Goal: Information Seeking & Learning: Learn about a topic

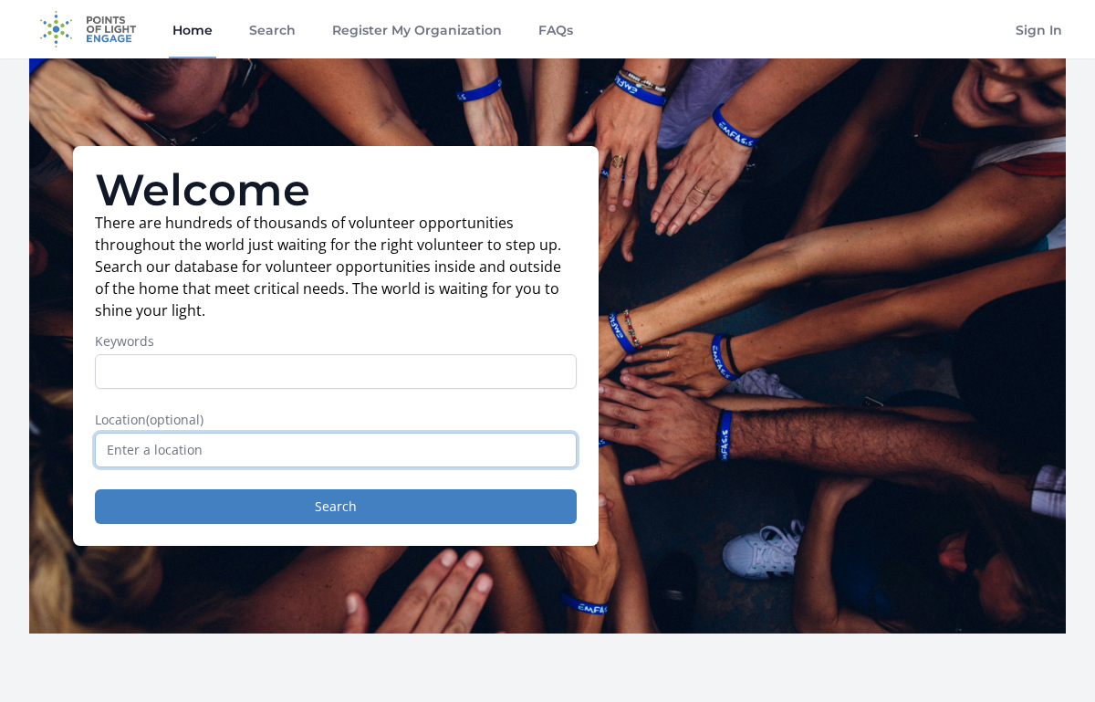
click at [404, 466] on input "text" at bounding box center [336, 450] width 482 height 35
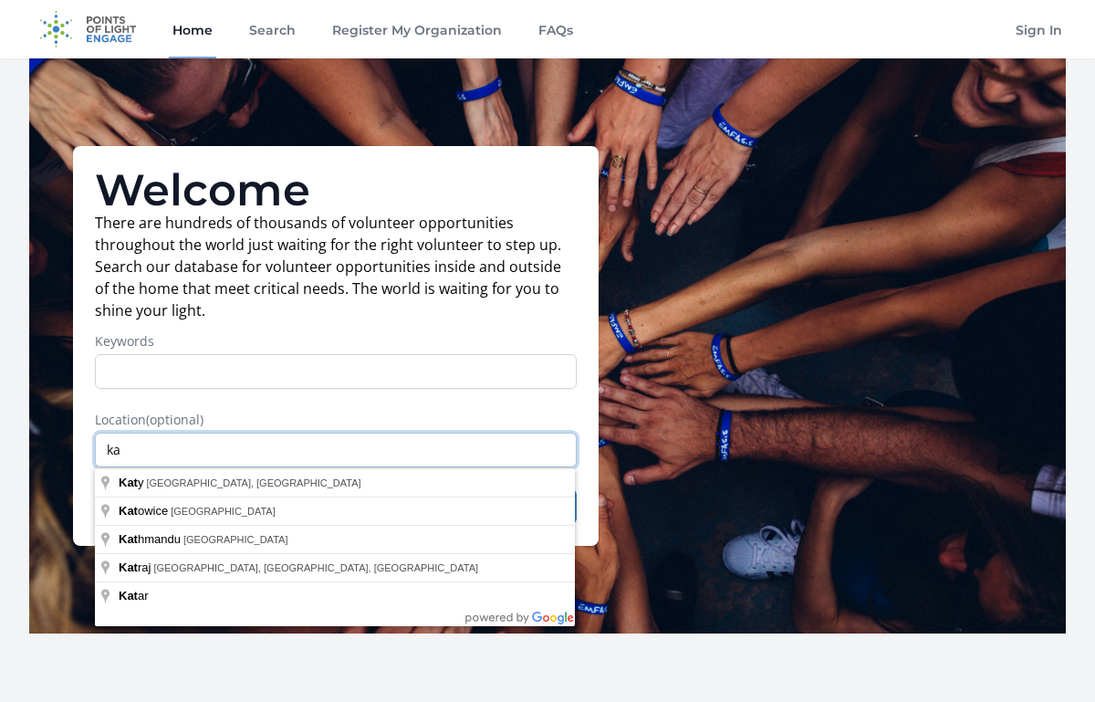
type input "k"
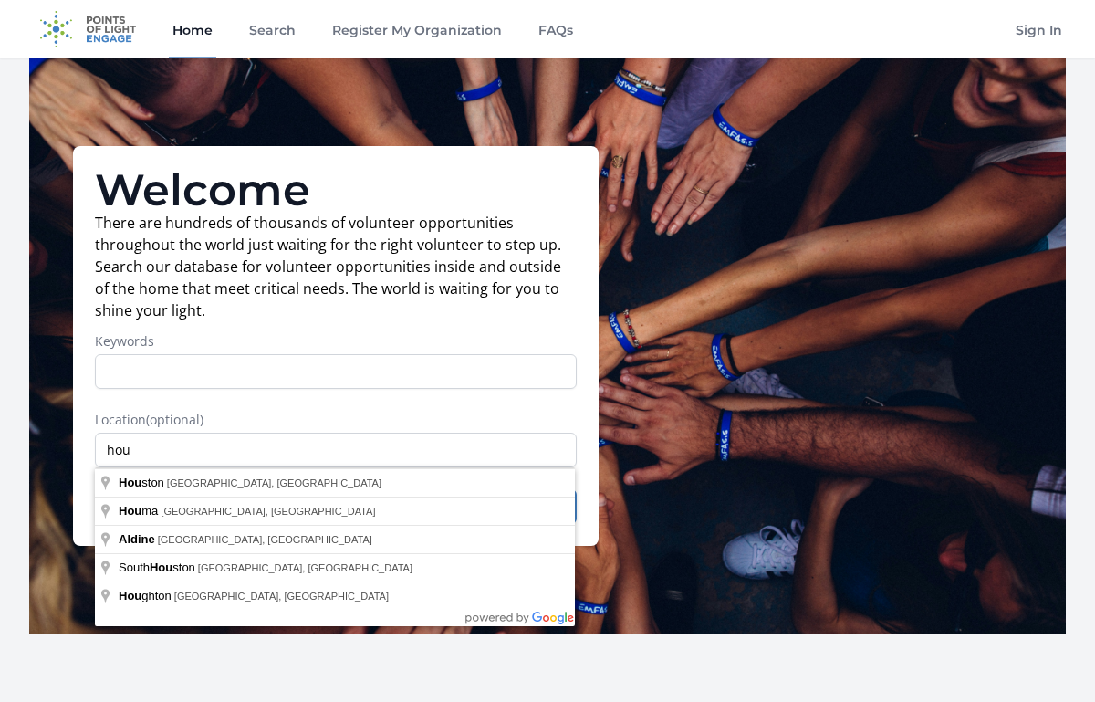
type input "[GEOGRAPHIC_DATA], [GEOGRAPHIC_DATA], [GEOGRAPHIC_DATA]"
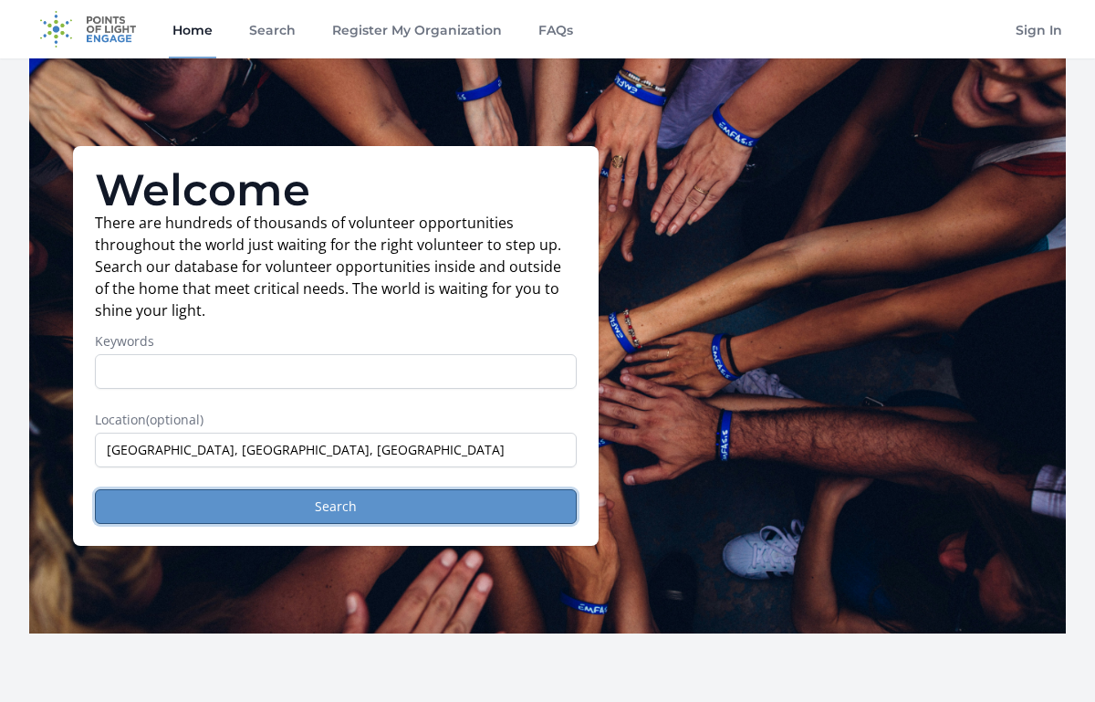
click at [204, 509] on button "Search" at bounding box center [336, 506] width 482 height 35
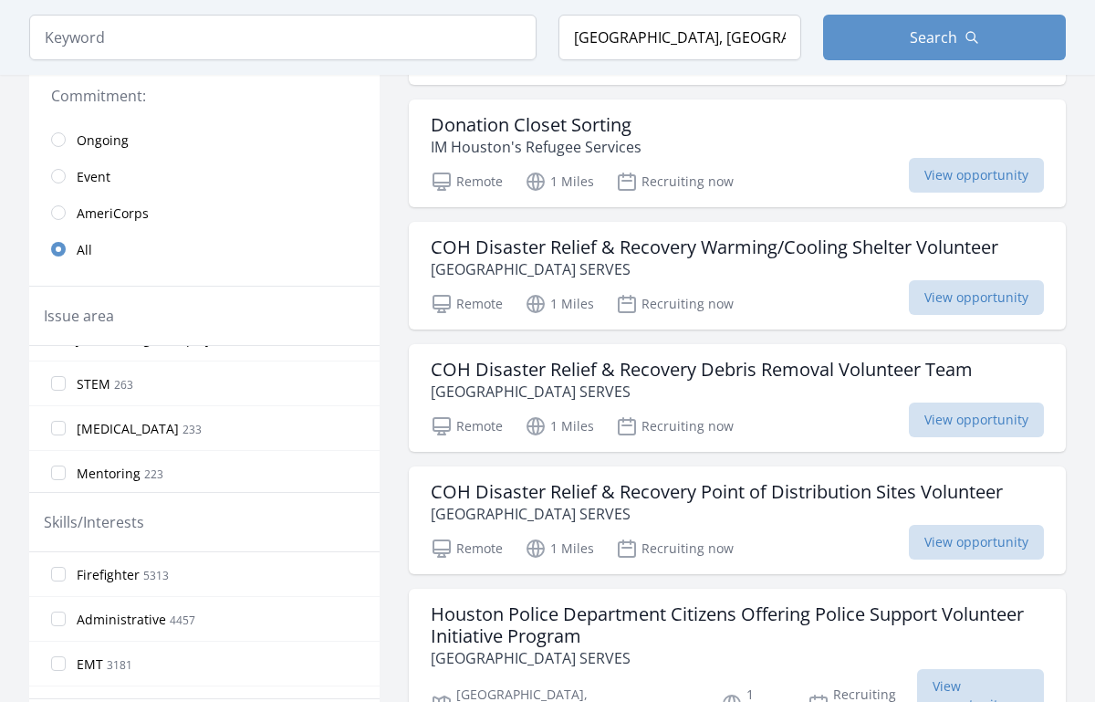
scroll to position [978, 0]
click at [61, 382] on label "STEM 263" at bounding box center [204, 374] width 351 height 37
click at [61, 382] on input "STEM 263" at bounding box center [58, 374] width 15 height 15
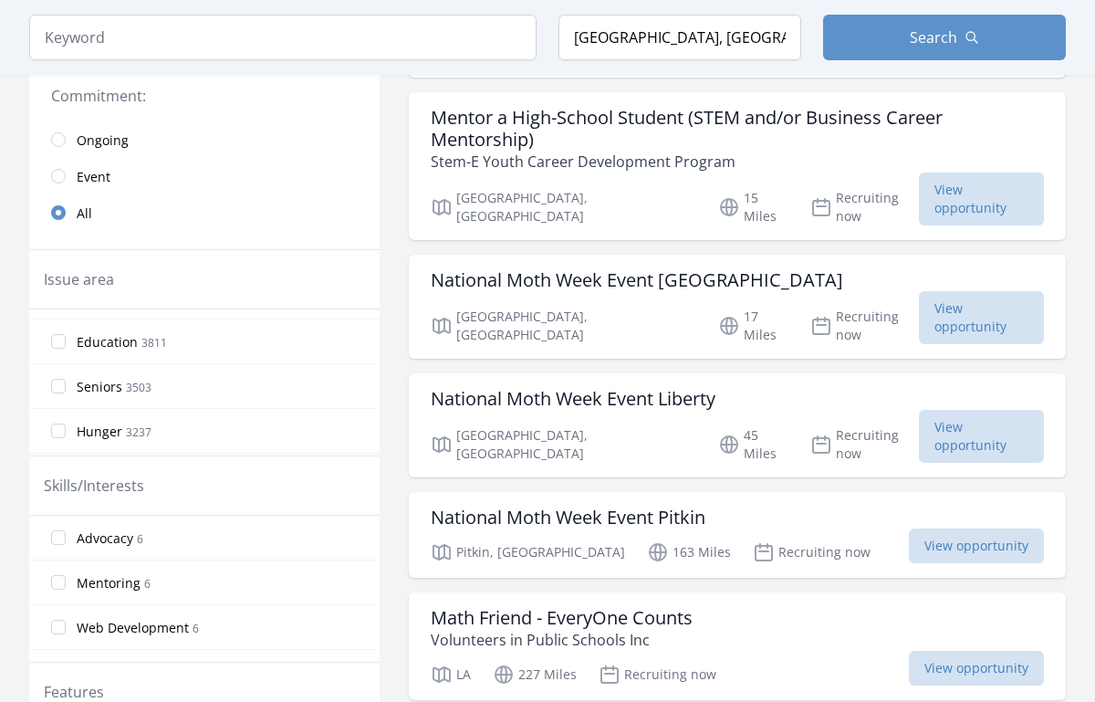
scroll to position [132, 0]
click at [58, 333] on input "Education 3811" at bounding box center [58, 333] width 15 height 15
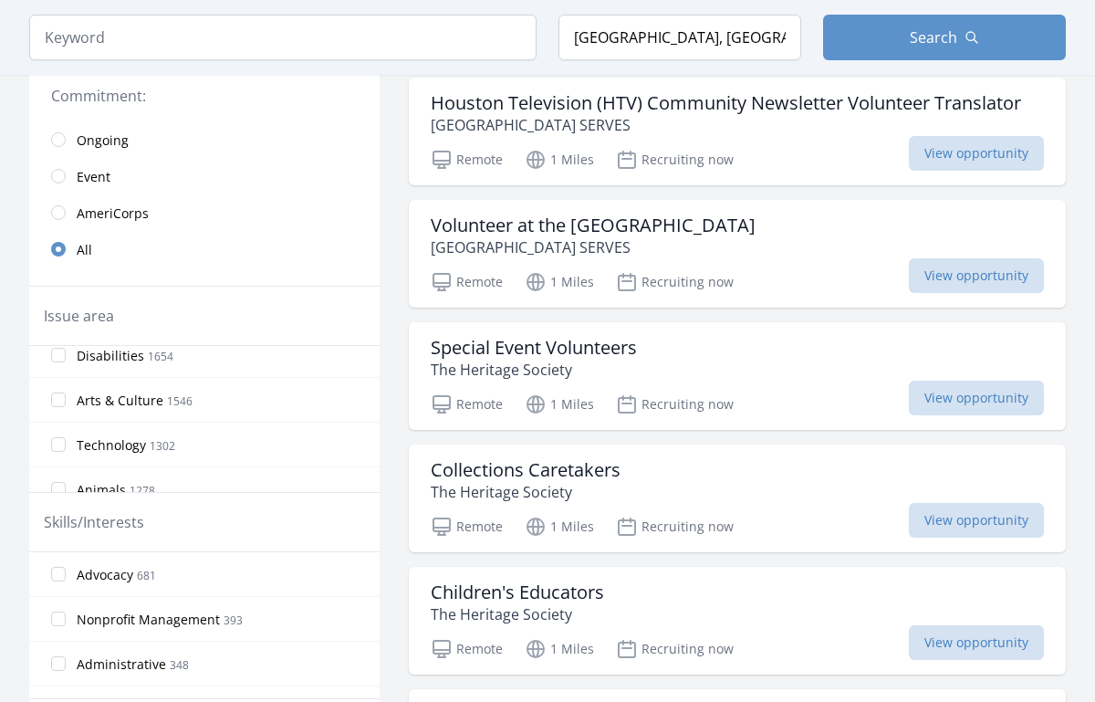
scroll to position [378, 0]
click at [65, 393] on input "Arts & Culture 1546" at bounding box center [58, 392] width 15 height 15
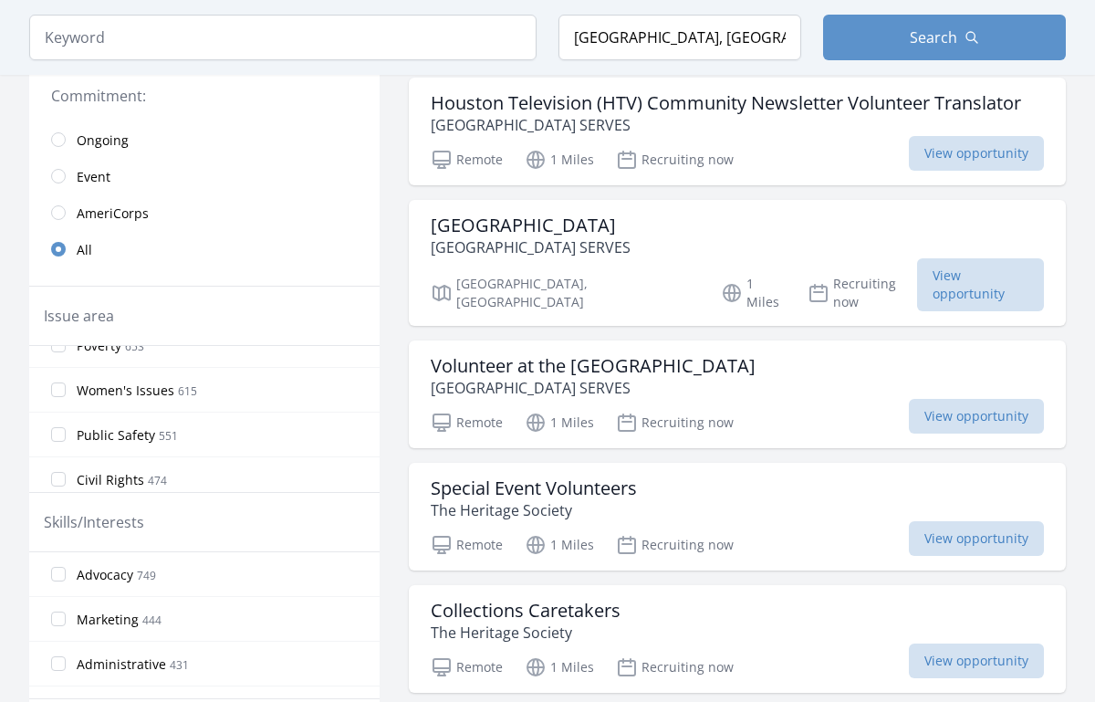
scroll to position [759, 0]
click at [54, 371] on input "Women's Issues 615" at bounding box center [58, 368] width 15 height 15
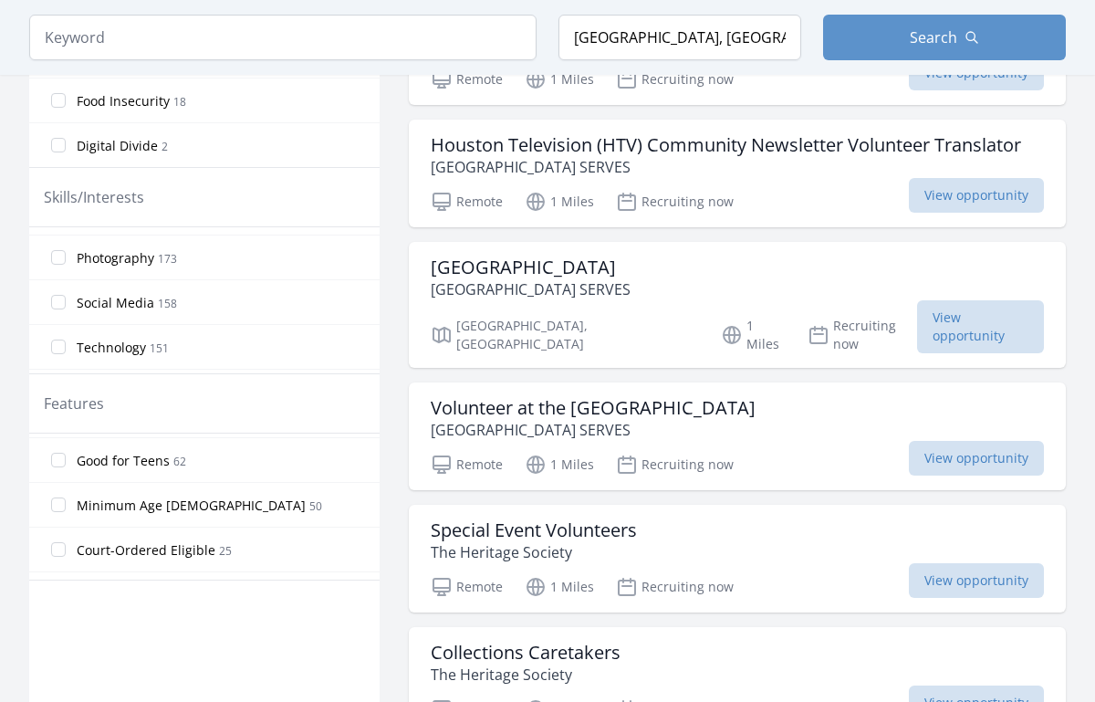
scroll to position [342, 0]
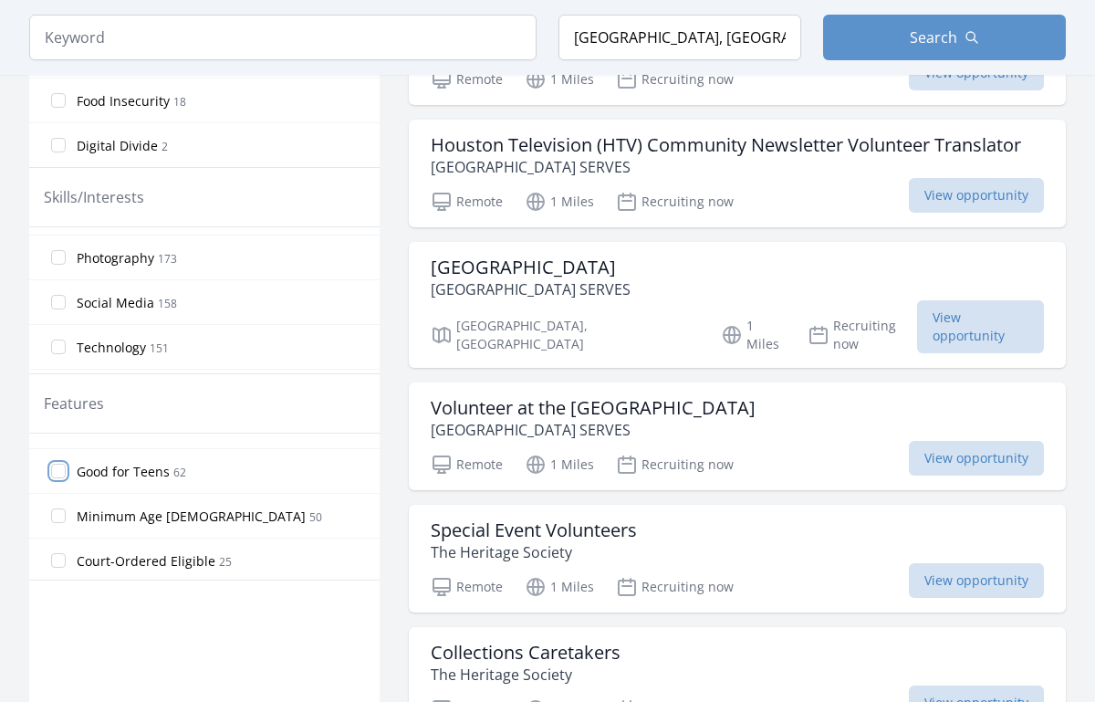
click at [65, 467] on input "Good for Teens 62" at bounding box center [58, 471] width 15 height 15
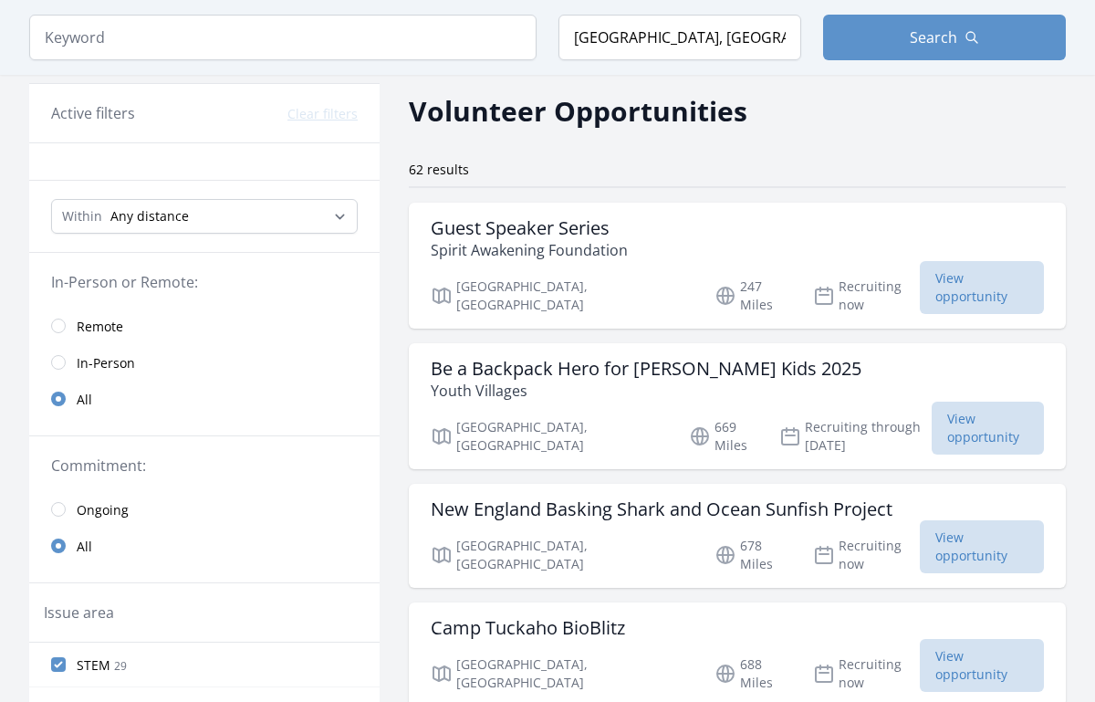
scroll to position [48, 0]
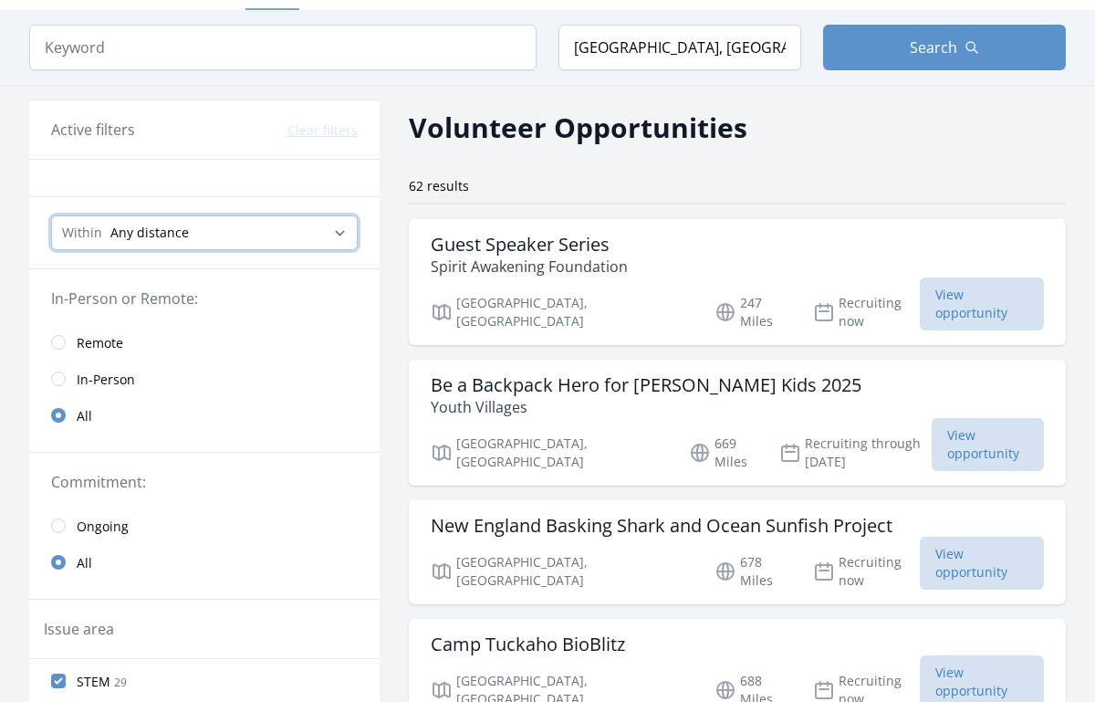
click at [229, 229] on select "Any distance , 5 Miles , 20 Miles , 50 Miles , 100 Miles" at bounding box center [204, 232] width 307 height 35
select select "8046"
click at [51, 215] on select "Any distance , 5 Miles , 20 Miles , 50 Miles , 100 Miles" at bounding box center [204, 232] width 307 height 35
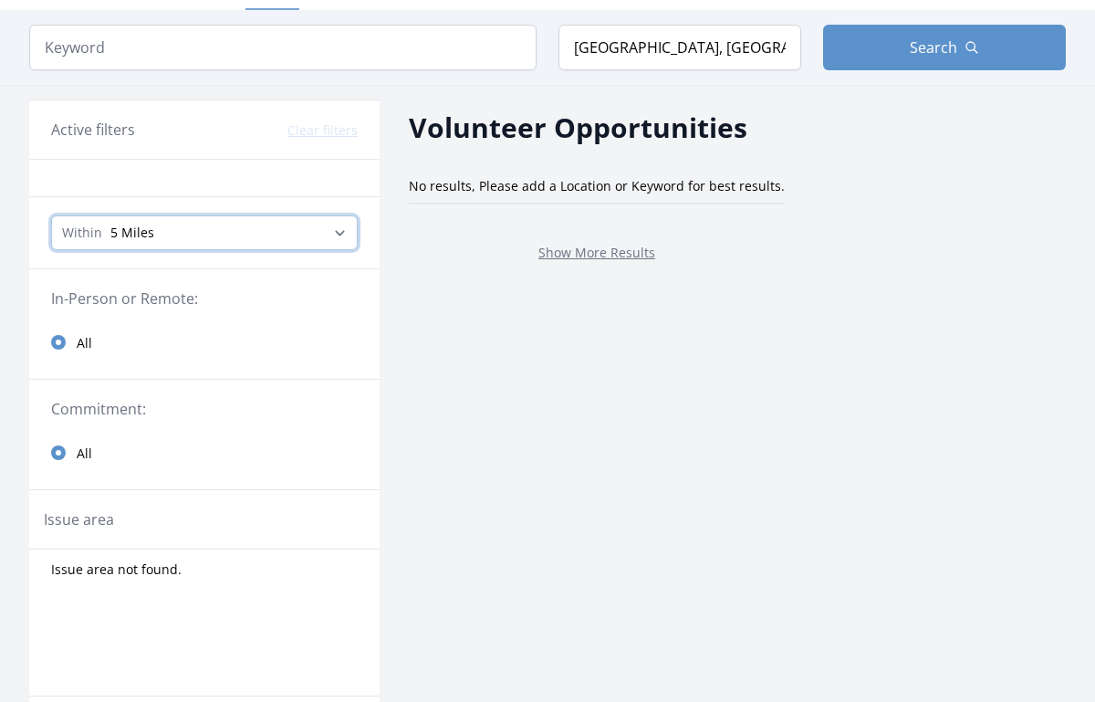
click at [234, 245] on select "Any distance , 5 Miles , 20 Miles , 50 Miles , 100 Miles" at bounding box center [204, 232] width 307 height 35
select select "80467"
click at [51, 215] on select "Any distance , 5 Miles , 20 Miles , 50 Miles , 100 Miles" at bounding box center [204, 232] width 307 height 35
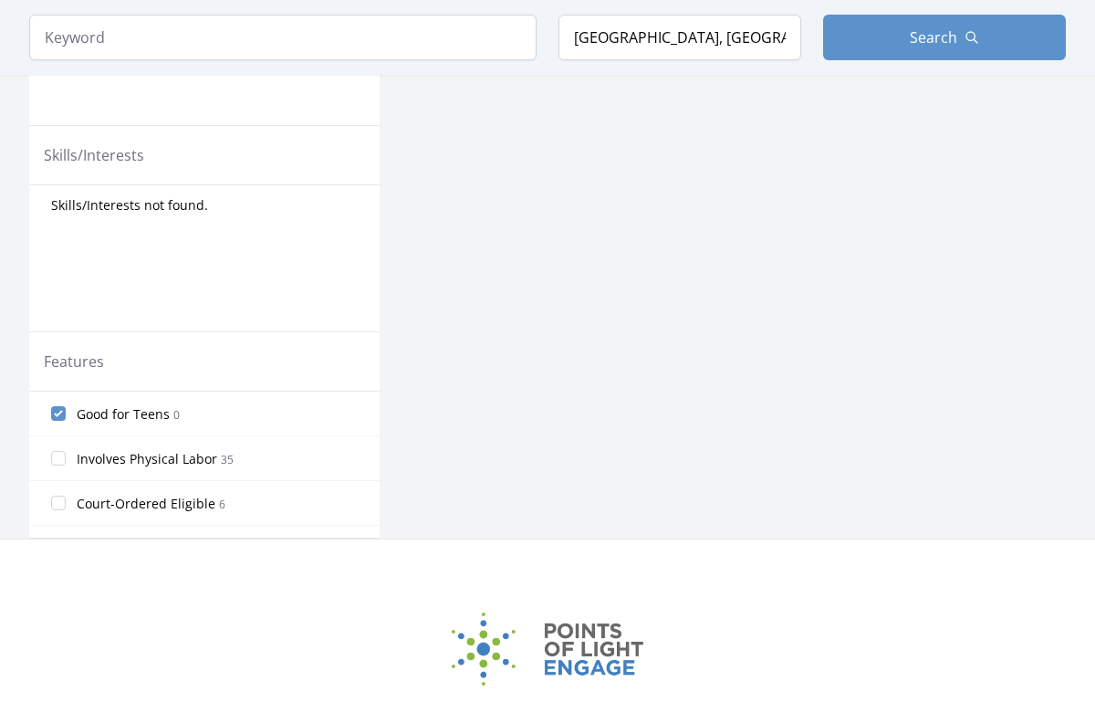
scroll to position [608, 0]
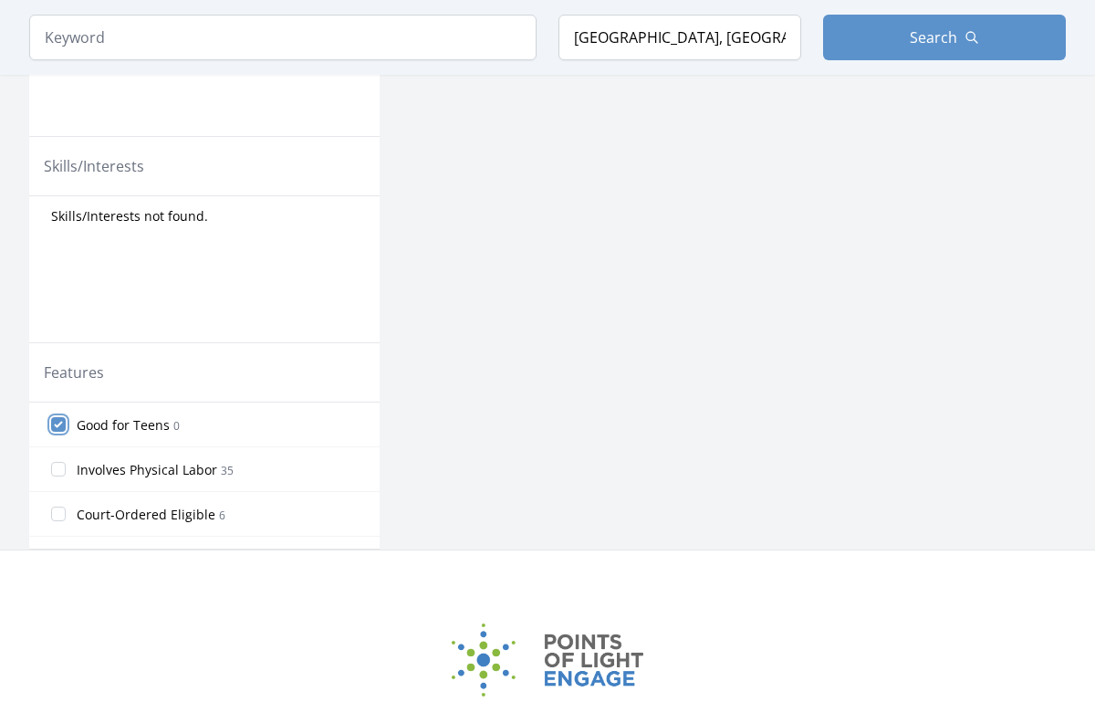
click at [58, 421] on input "Good for Teens 0" at bounding box center [58, 424] width 15 height 15
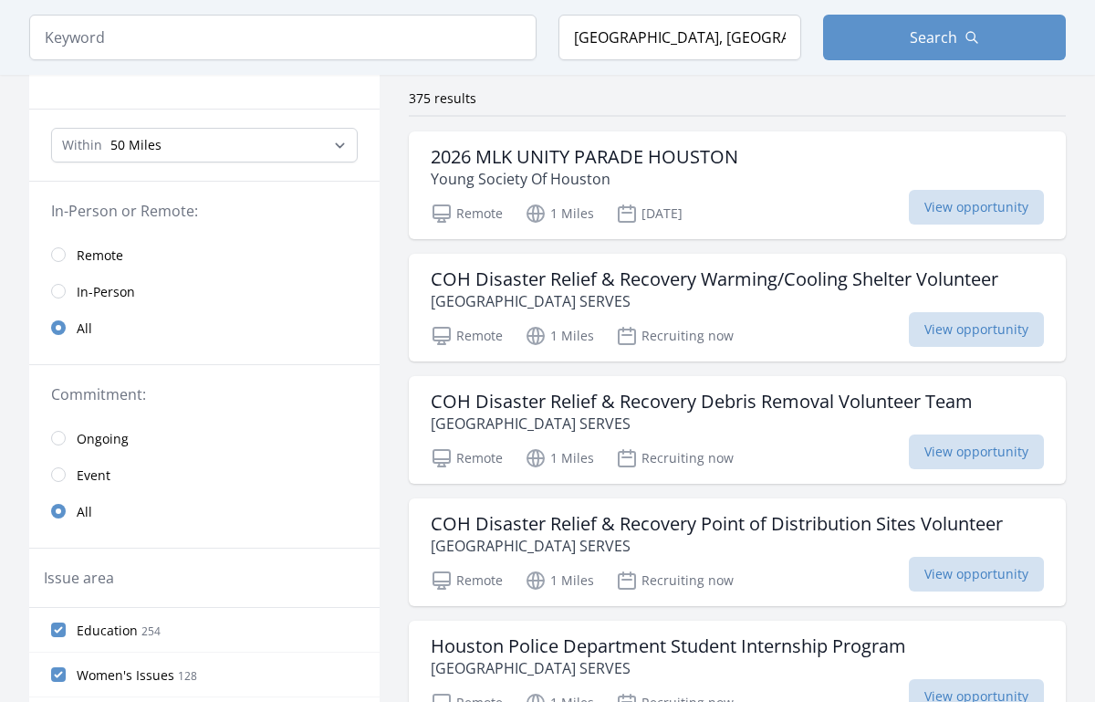
scroll to position [558, 0]
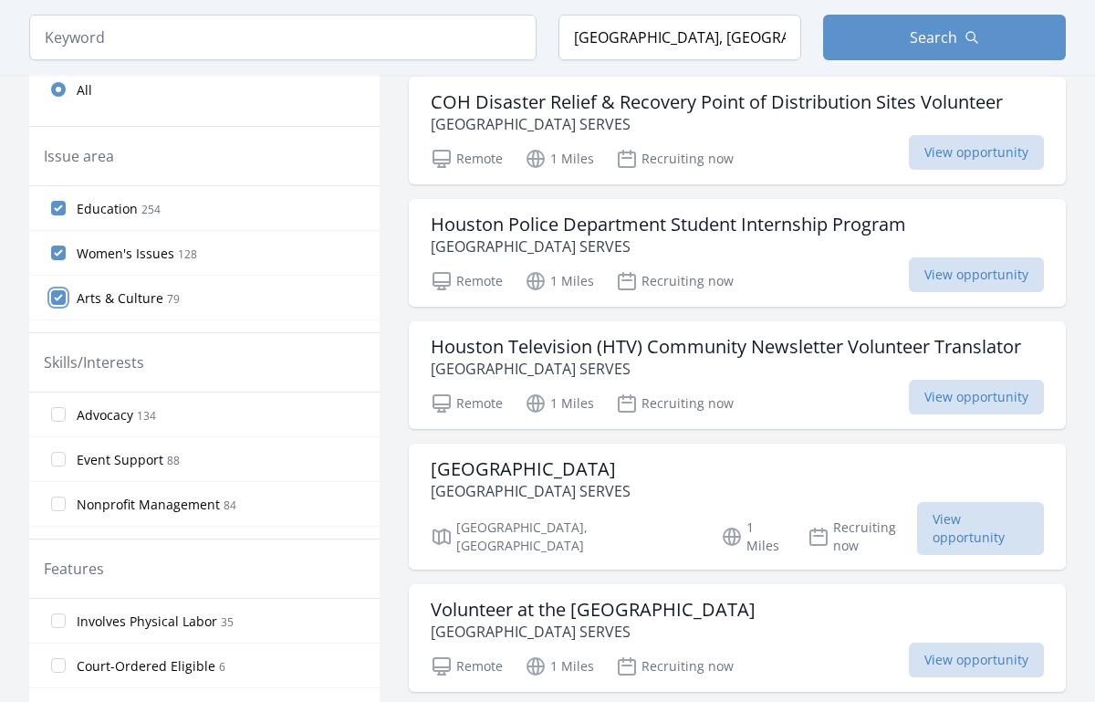
click at [54, 295] on input "Arts & Culture 79" at bounding box center [58, 297] width 15 height 15
click at [55, 242] on label "Women's Issues 128" at bounding box center [204, 253] width 351 height 37
click at [55, 246] on input "Women's Issues 128" at bounding box center [58, 253] width 15 height 15
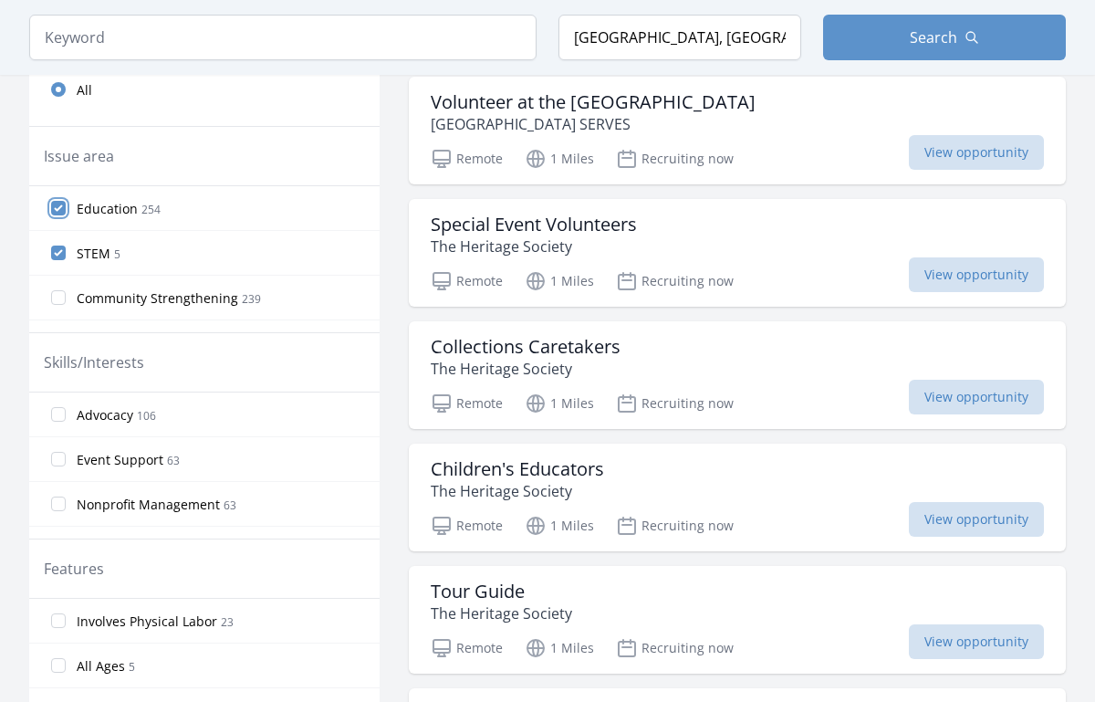
click at [59, 207] on input "Education 254" at bounding box center [58, 208] width 15 height 15
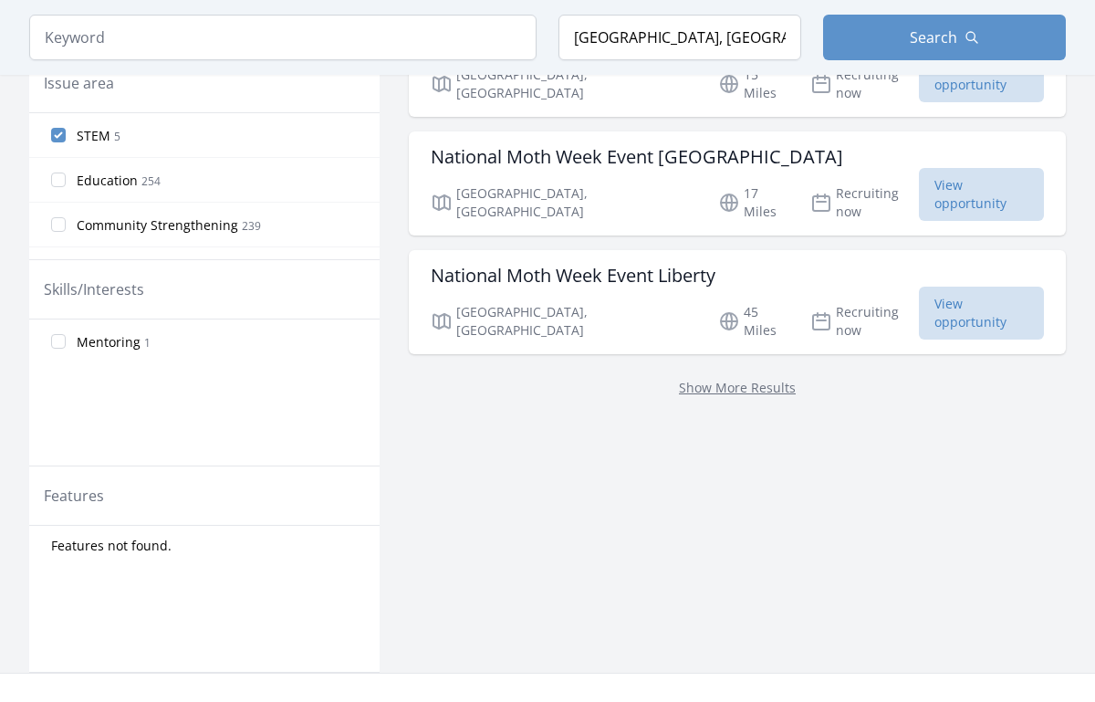
scroll to position [521, 0]
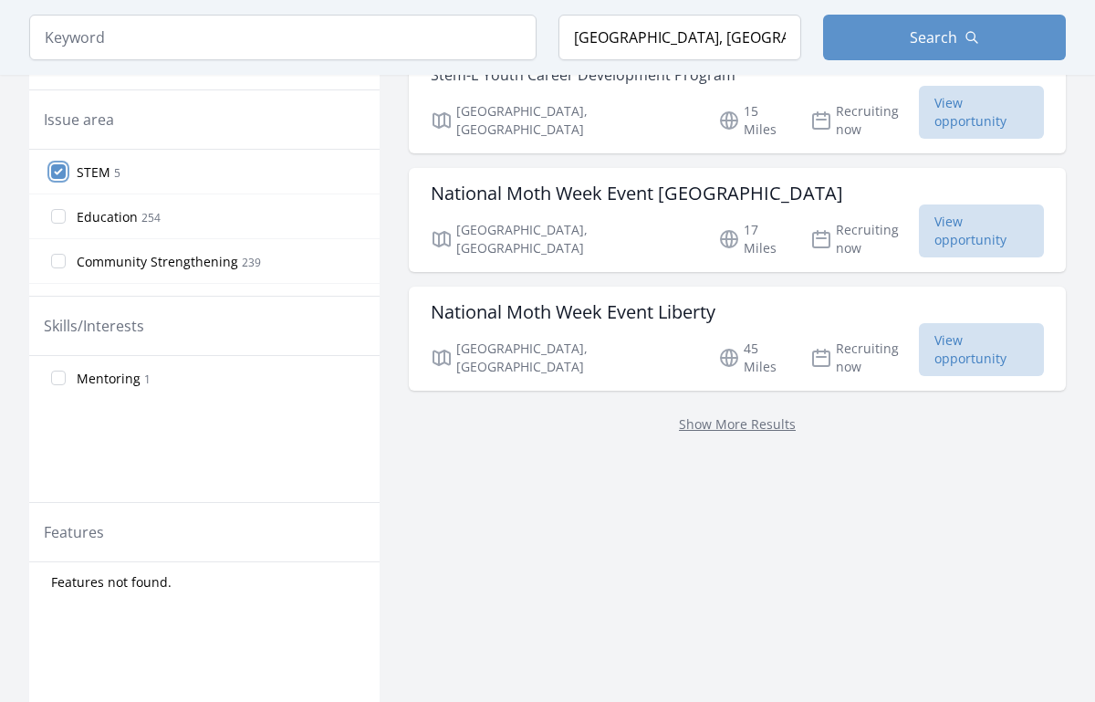
click at [57, 174] on input "STEM 5" at bounding box center [58, 171] width 15 height 15
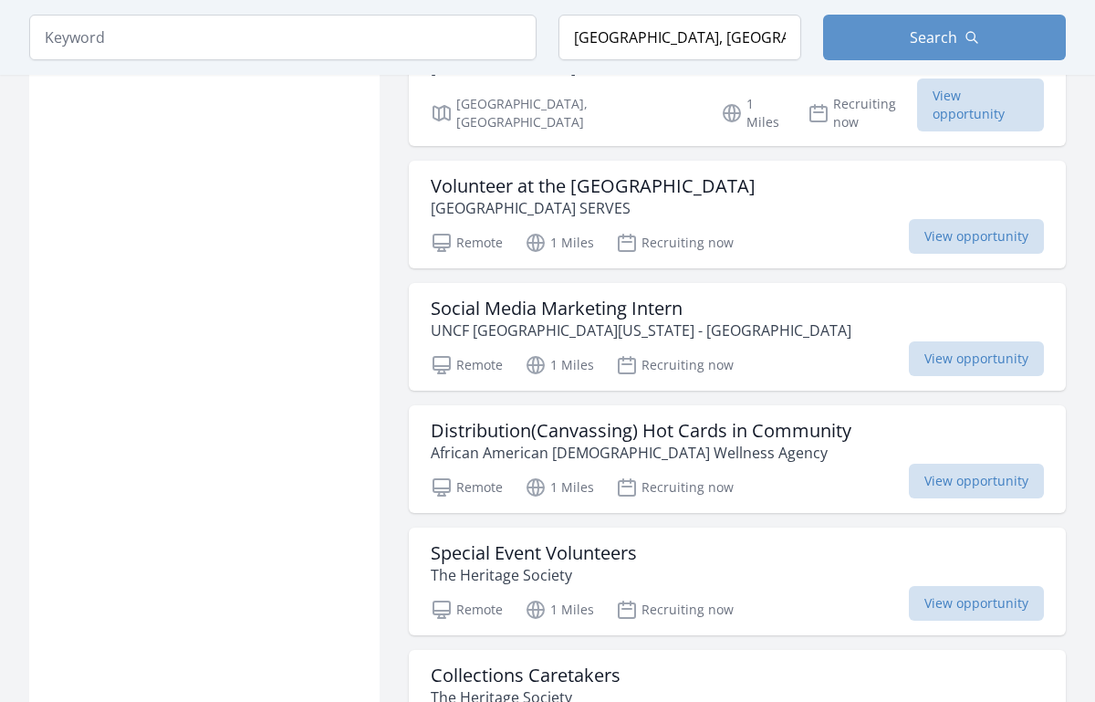
scroll to position [1409, 0]
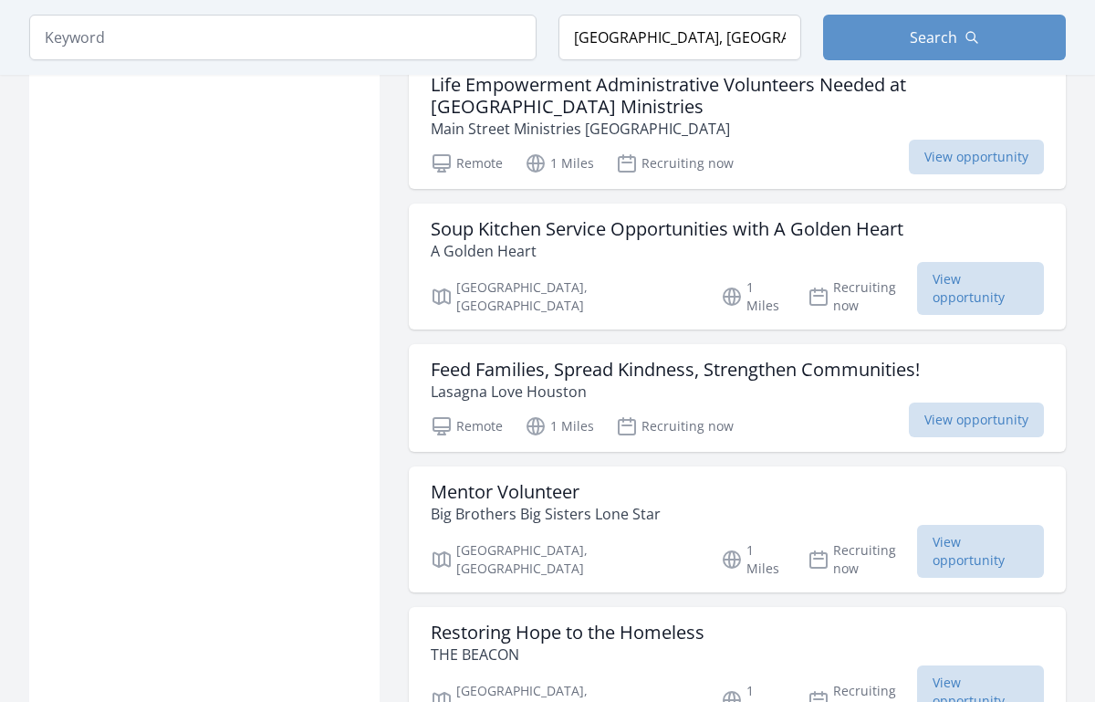
scroll to position [2744, 0]
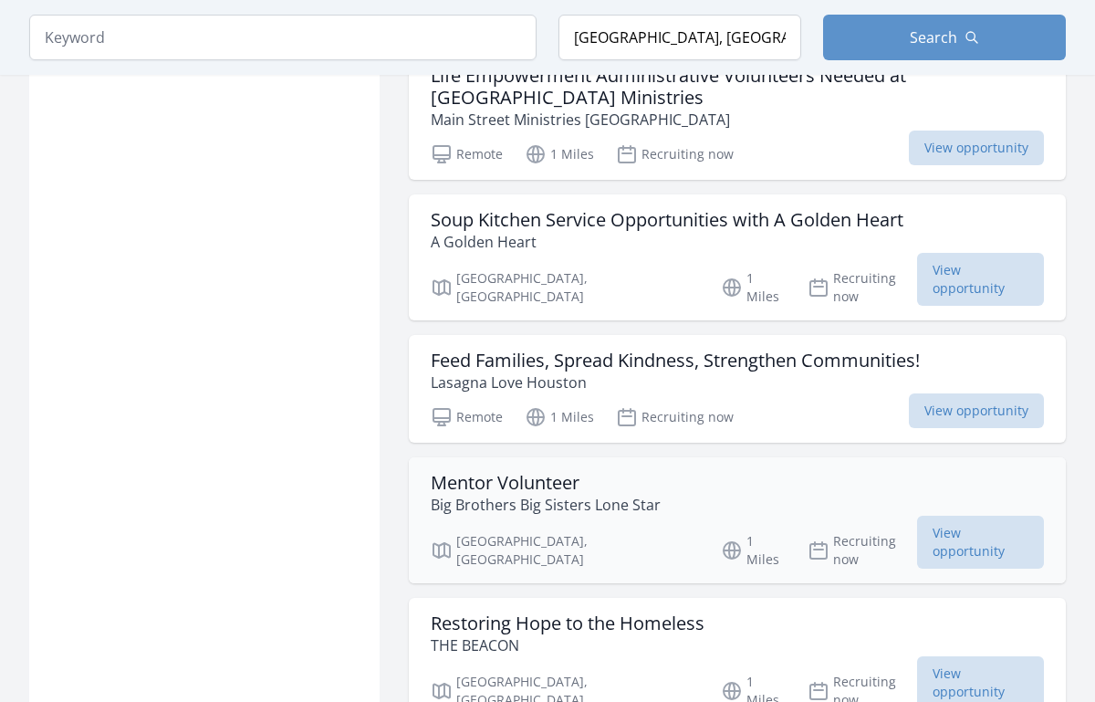
click at [536, 472] on h3 "Mentor Volunteer" at bounding box center [546, 483] width 230 height 22
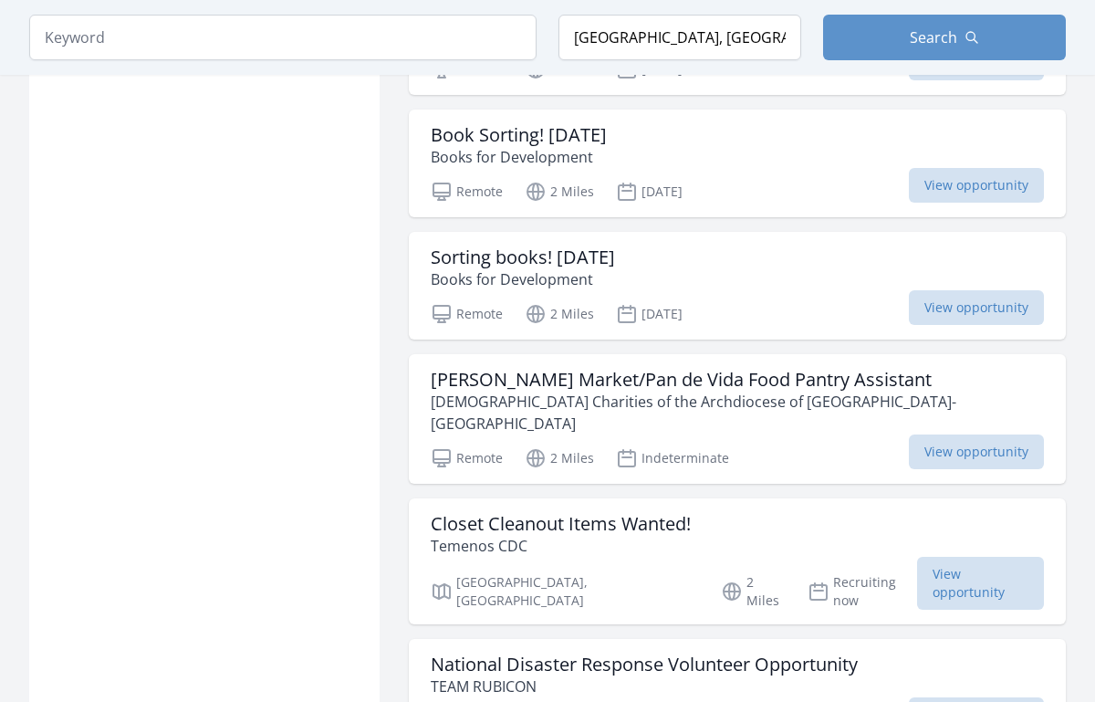
scroll to position [4514, 0]
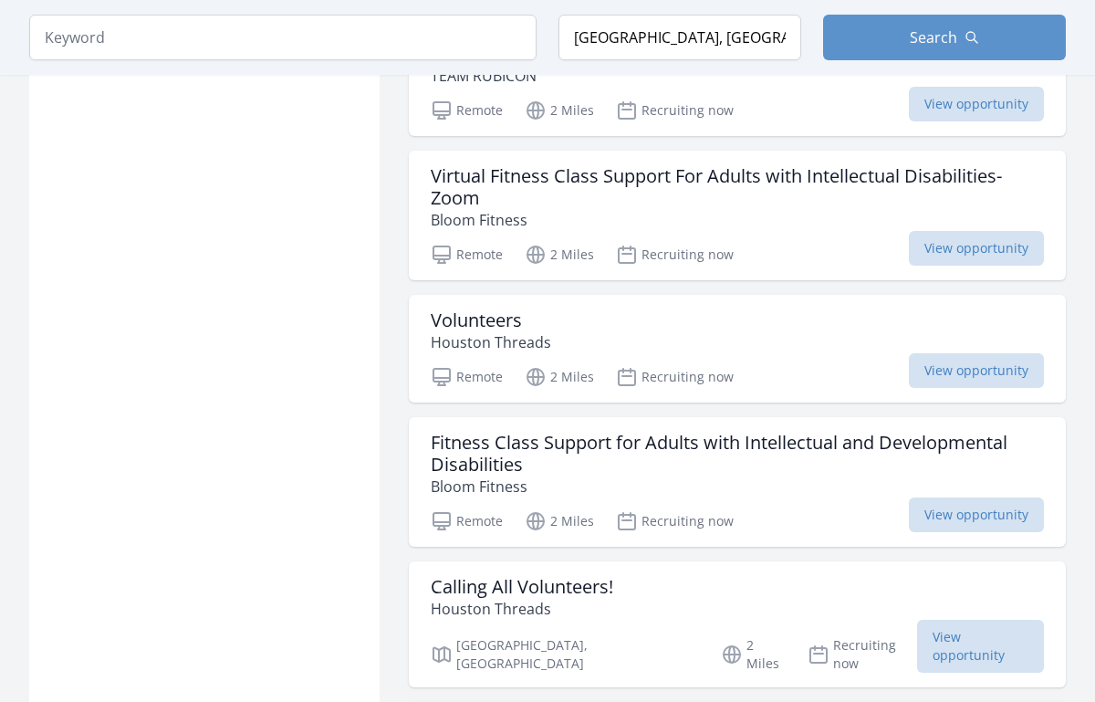
scroll to position [5169, 0]
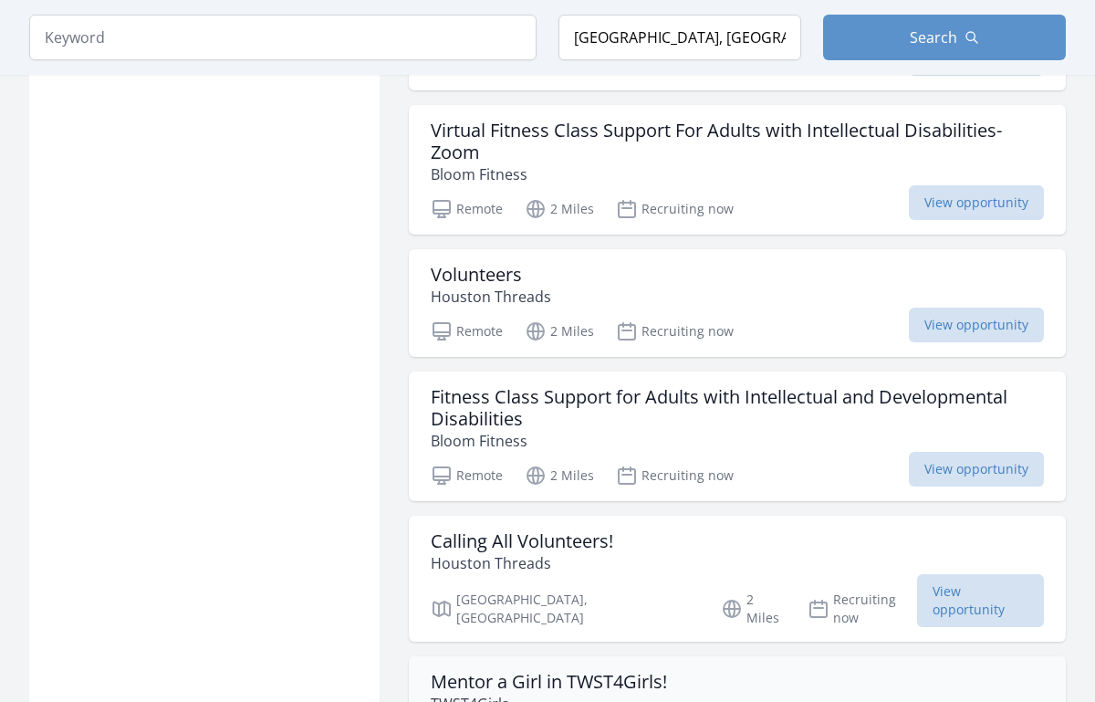
click at [460, 671] on h3 "Mentor a Girl in TWST4Girls!" at bounding box center [549, 682] width 236 height 22
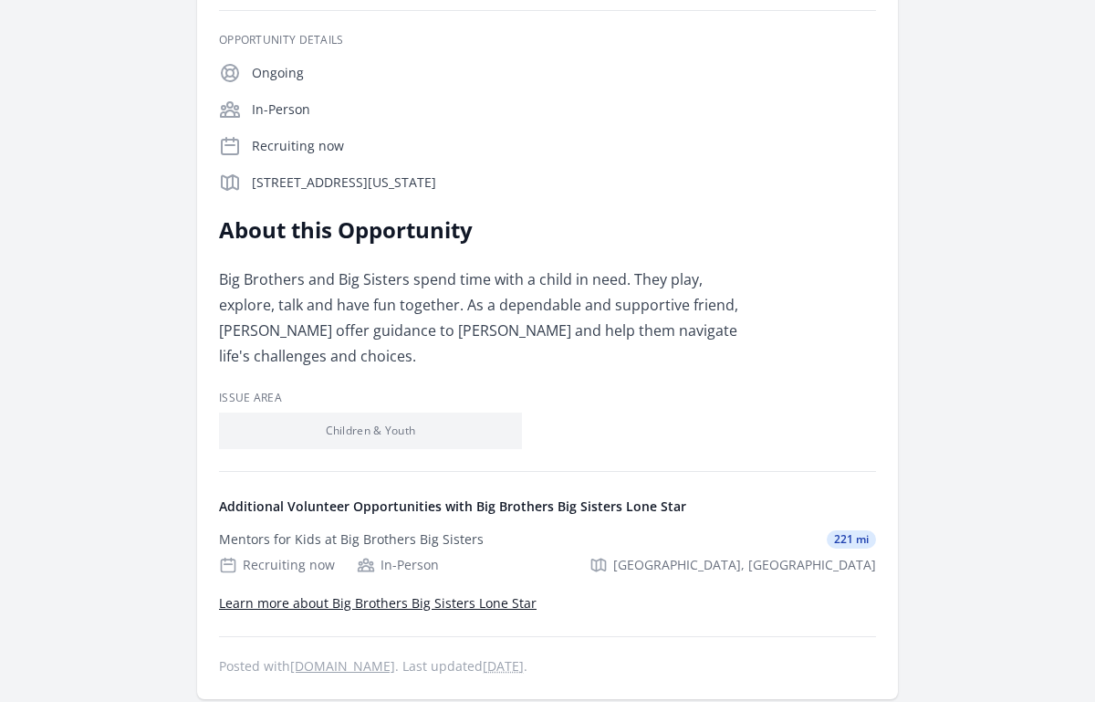
scroll to position [307, 0]
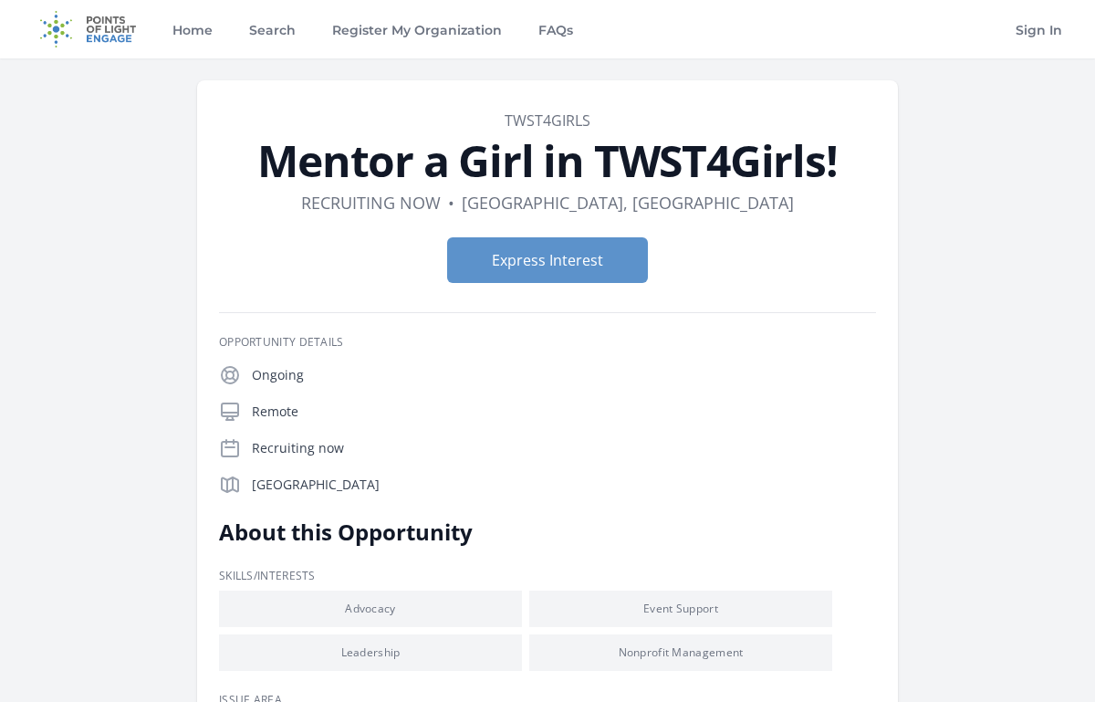
click at [377, 432] on div "Ongoing Remote Recruiting now Houston, TX 77006" at bounding box center [547, 429] width 657 height 131
